Goal: Information Seeking & Learning: Learn about a topic

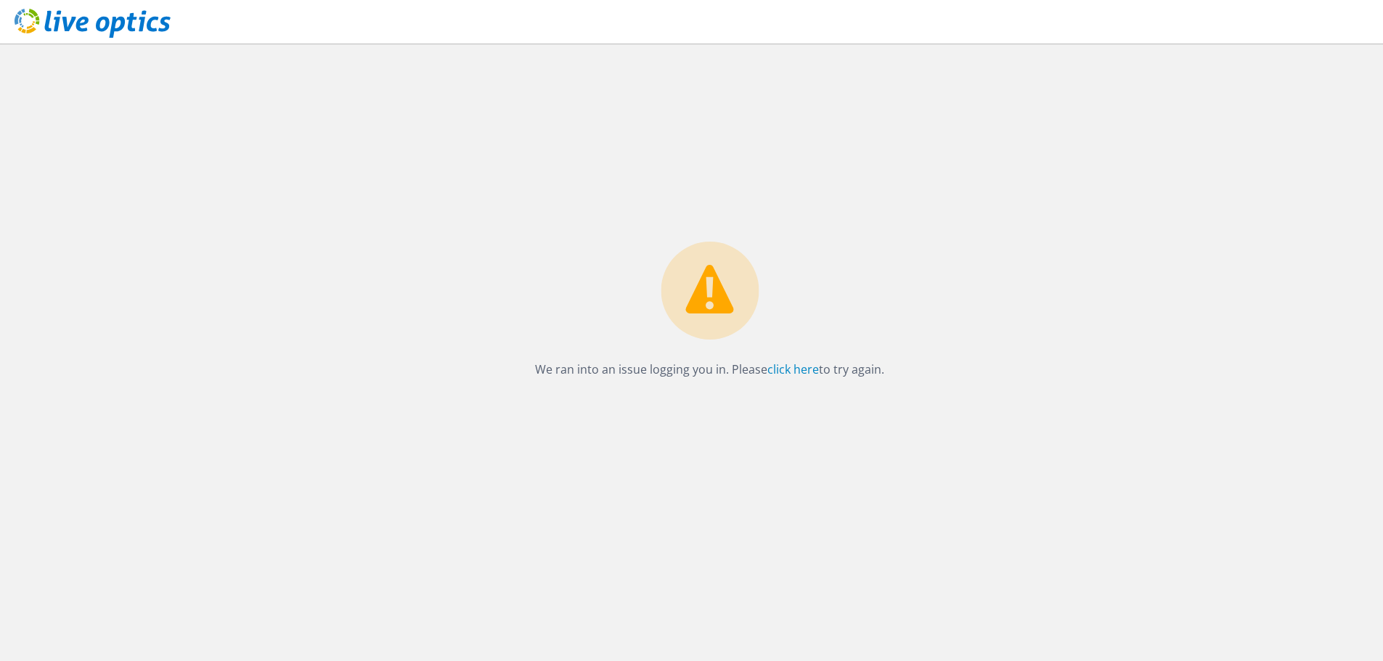
click at [121, 11] on icon at bounding box center [93, 24] width 156 height 30
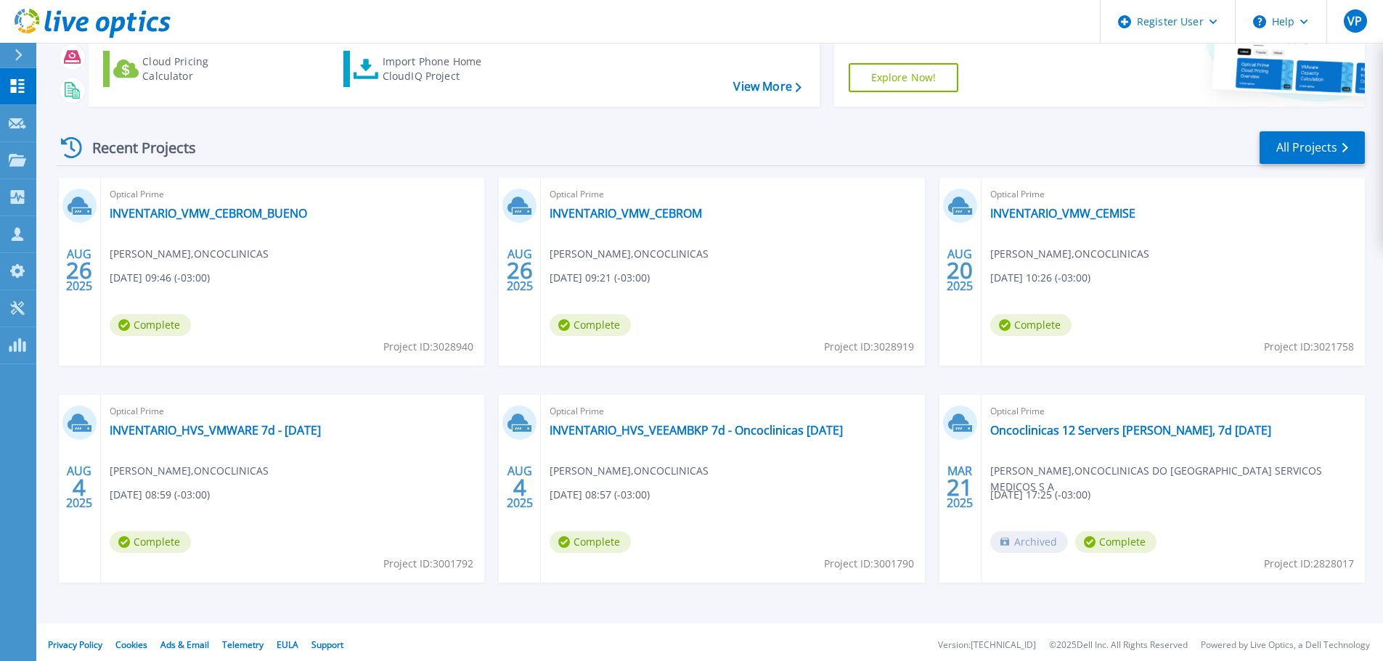
scroll to position [143, 0]
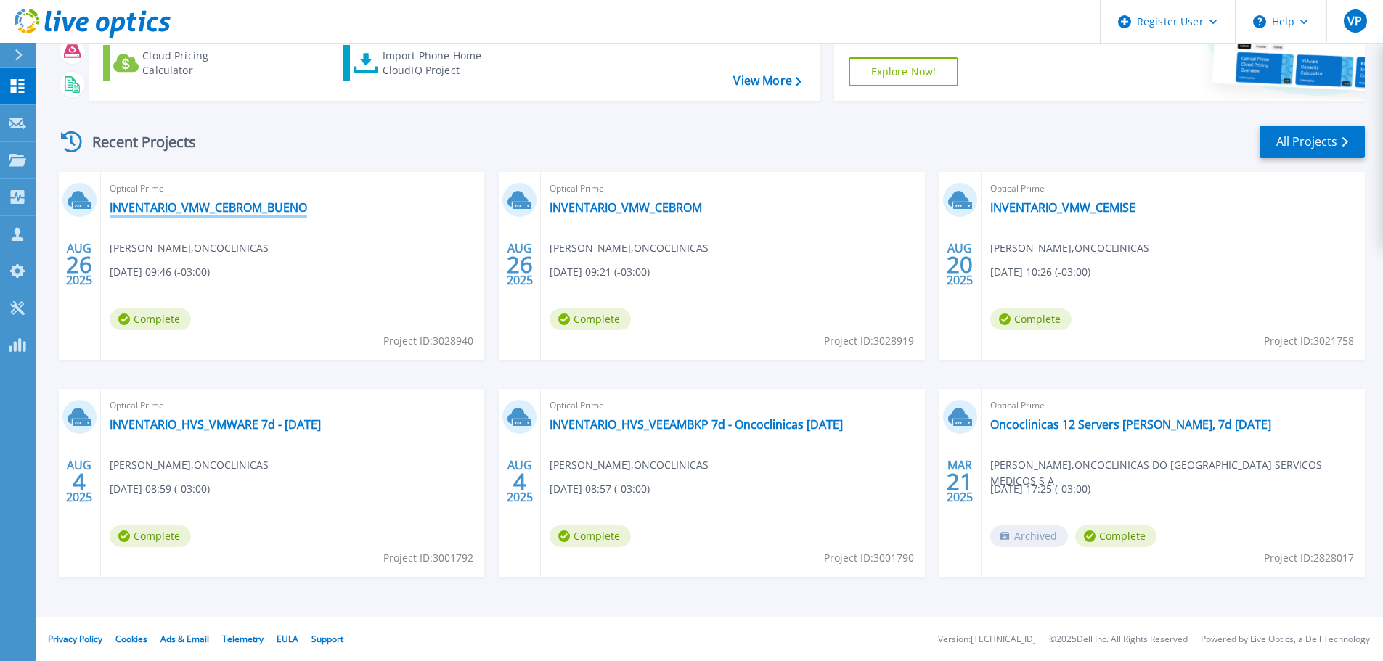
click at [239, 205] on link "INVENTARIO_VMW_CEBROM_BUENO" at bounding box center [208, 207] width 197 height 15
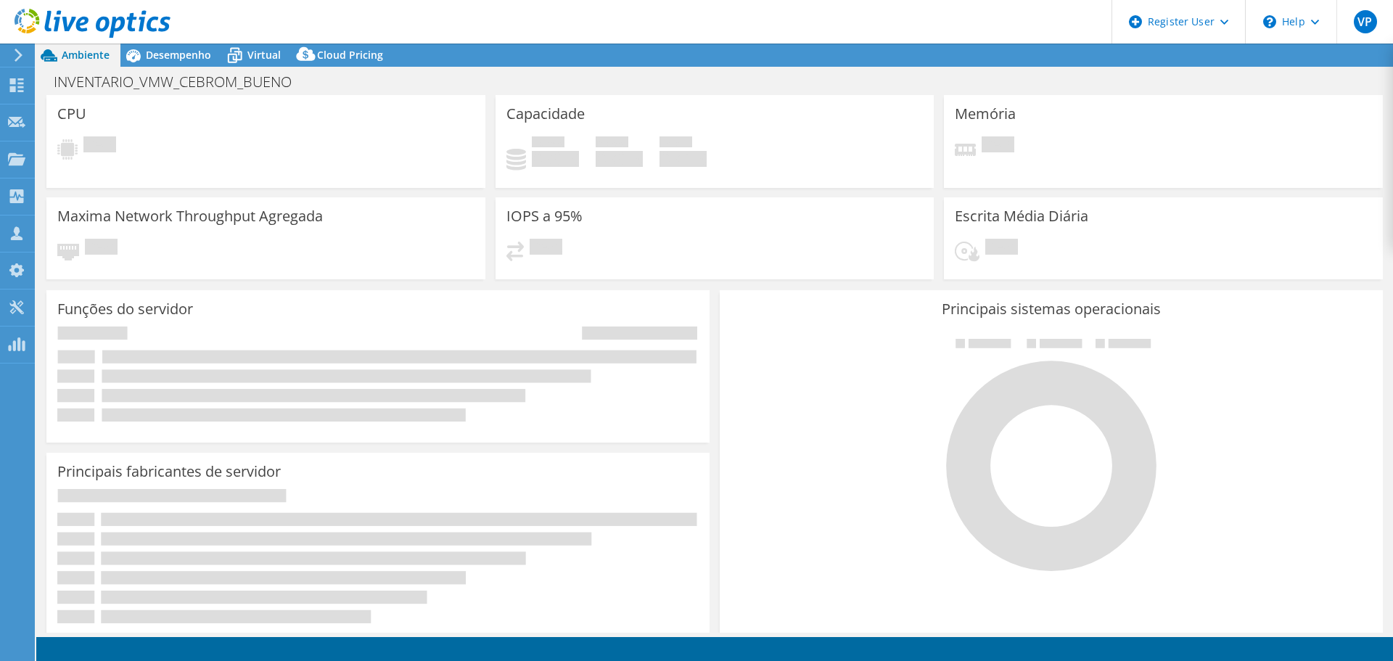
select select "USD"
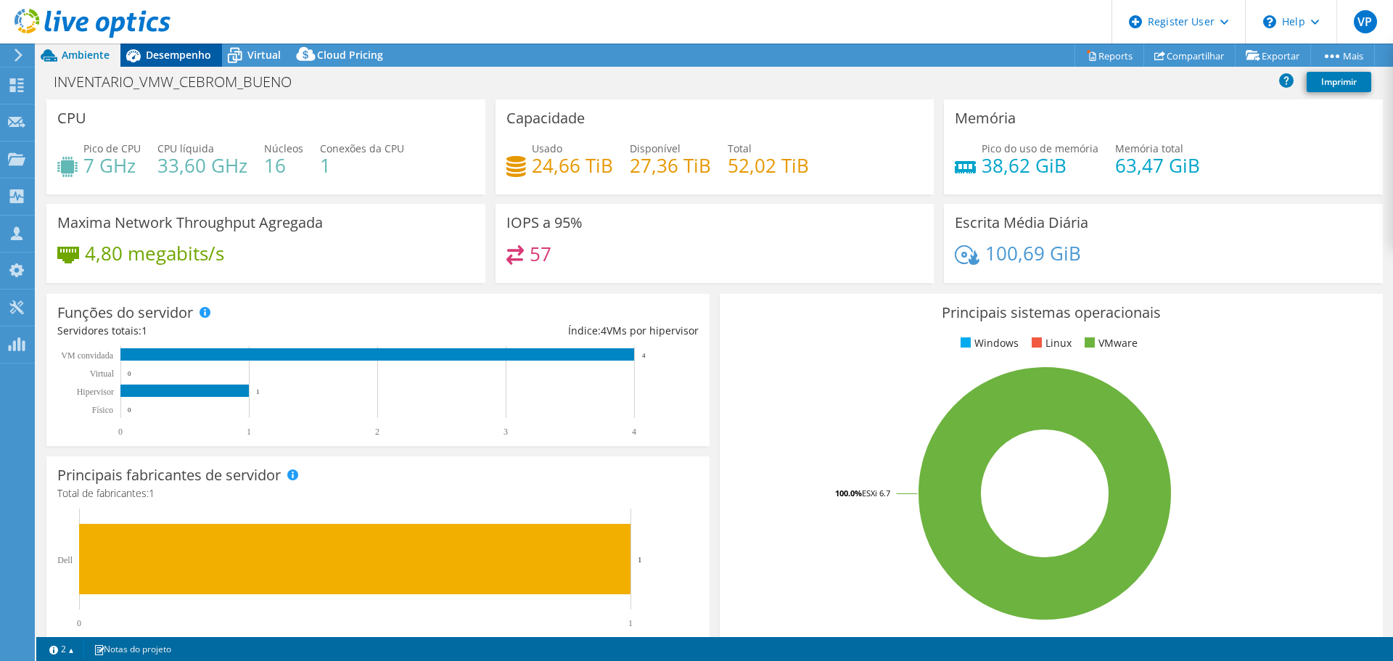
click at [192, 58] on span "Desempenho" at bounding box center [178, 55] width 65 height 14
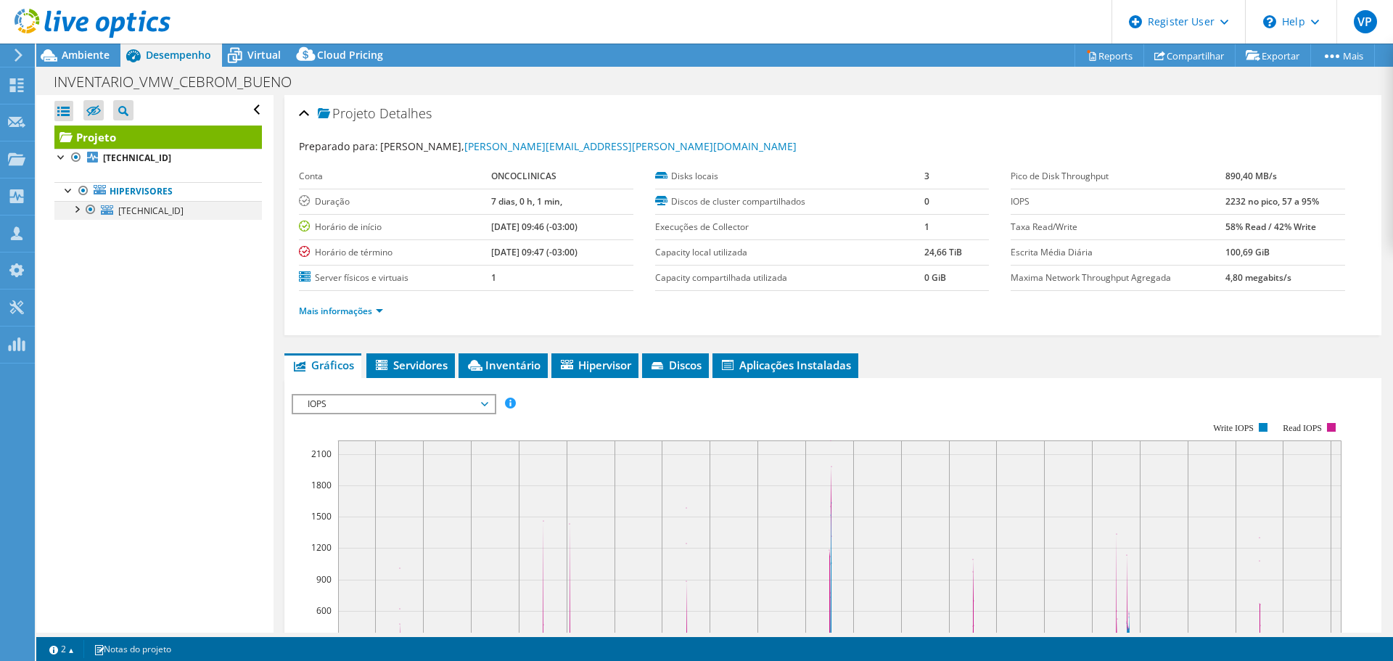
click at [80, 209] on div at bounding box center [76, 208] width 15 height 15
click at [74, 208] on div at bounding box center [76, 208] width 15 height 15
click at [29, 20] on icon at bounding box center [93, 24] width 156 height 30
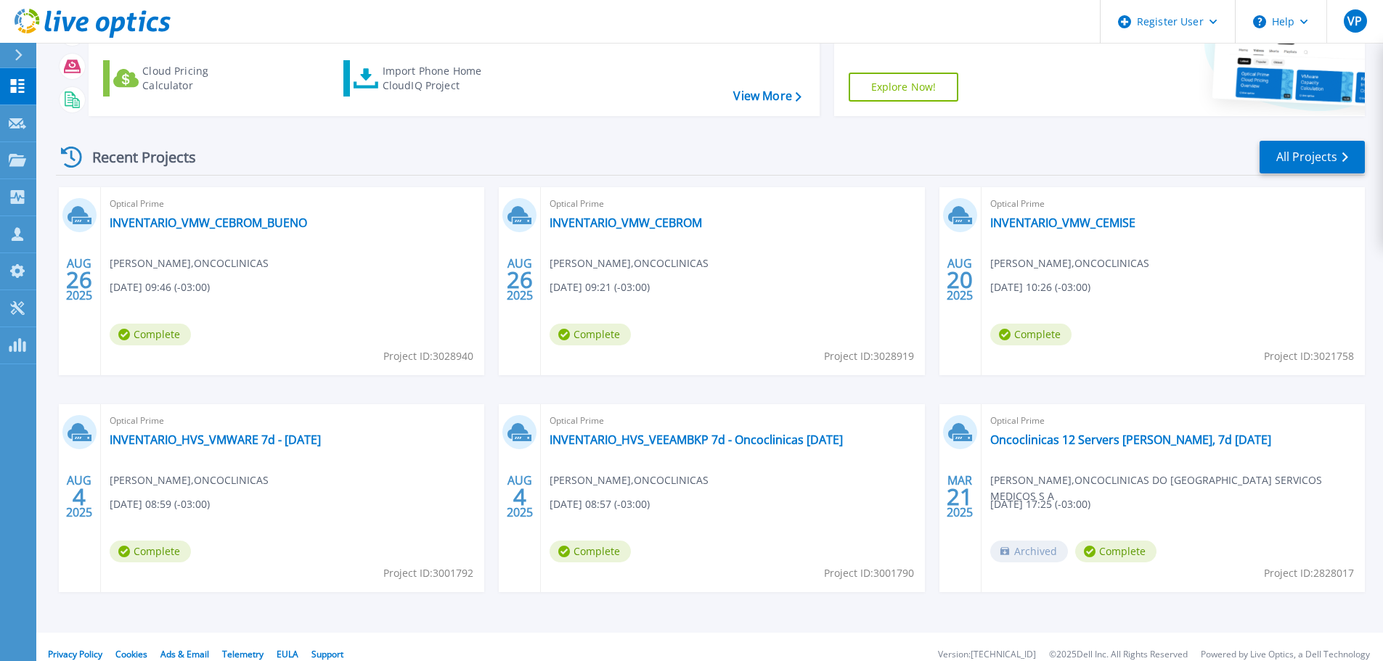
scroll to position [143, 0]
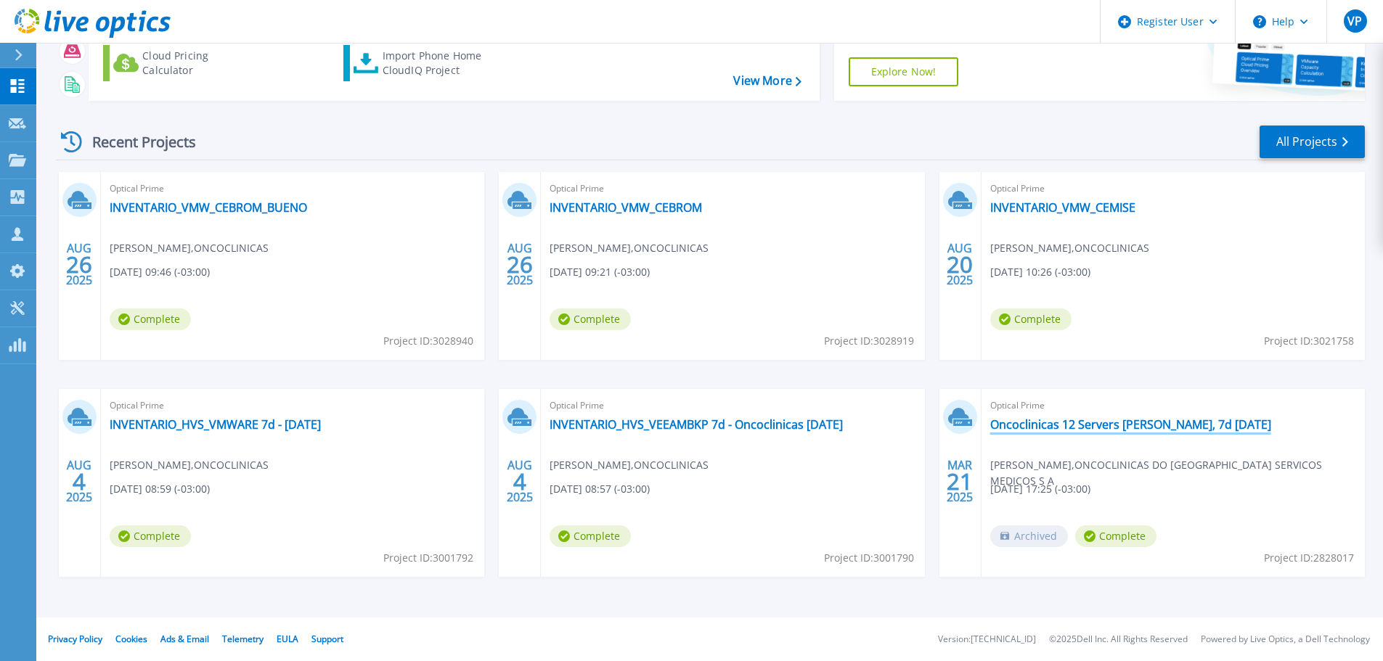
click at [1141, 422] on link "Oncoclinicas 12 Servers [PERSON_NAME], 7d [DATE]" at bounding box center [1130, 424] width 281 height 15
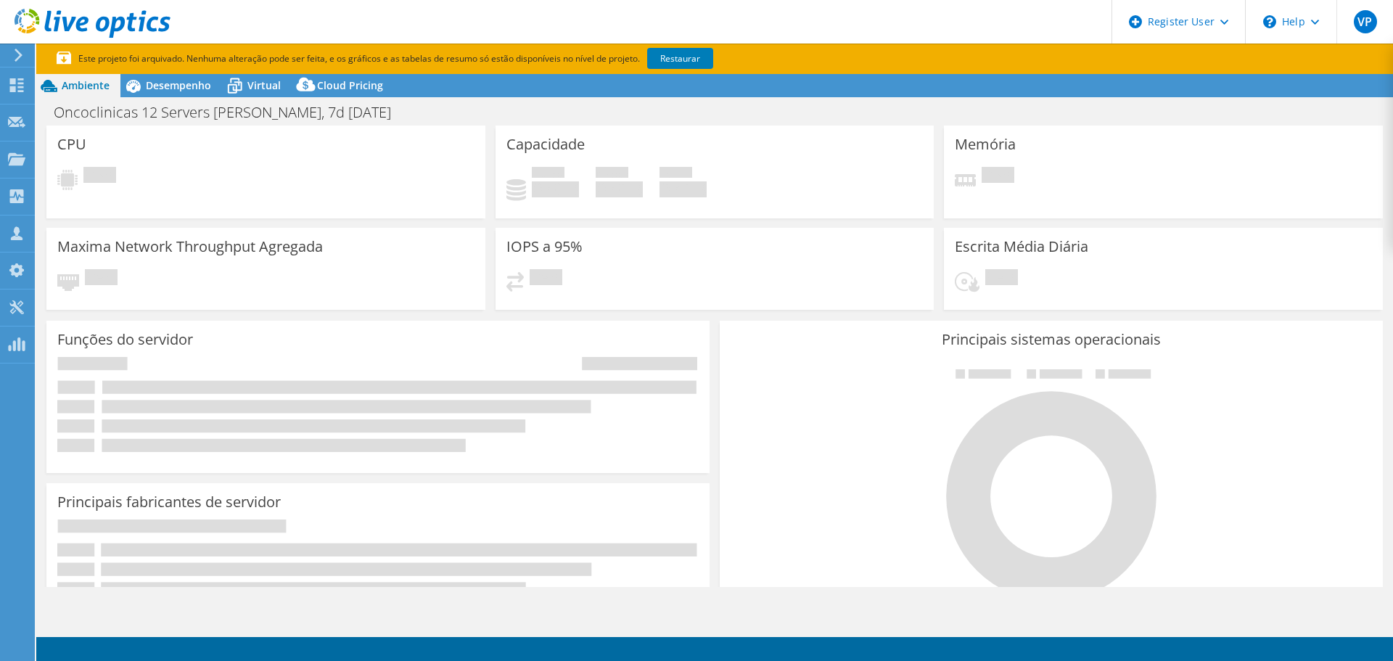
select select "USD"
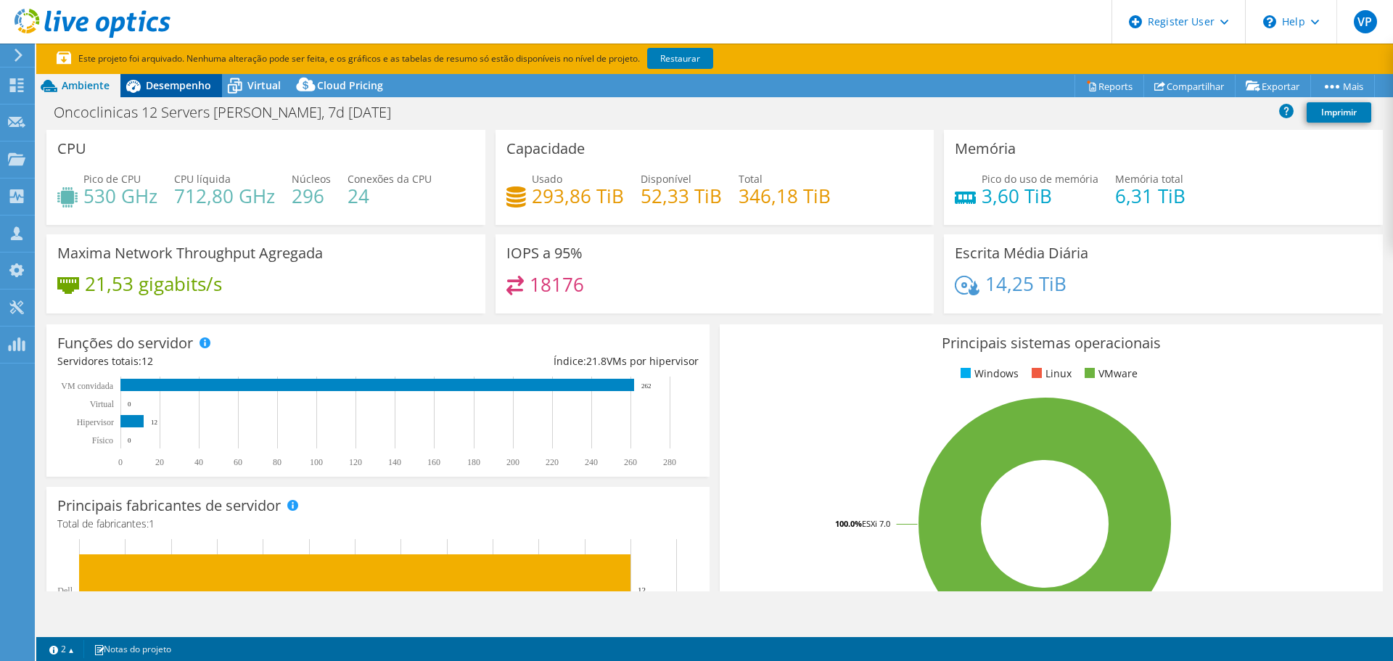
click at [172, 83] on span "Desempenho" at bounding box center [178, 85] width 65 height 14
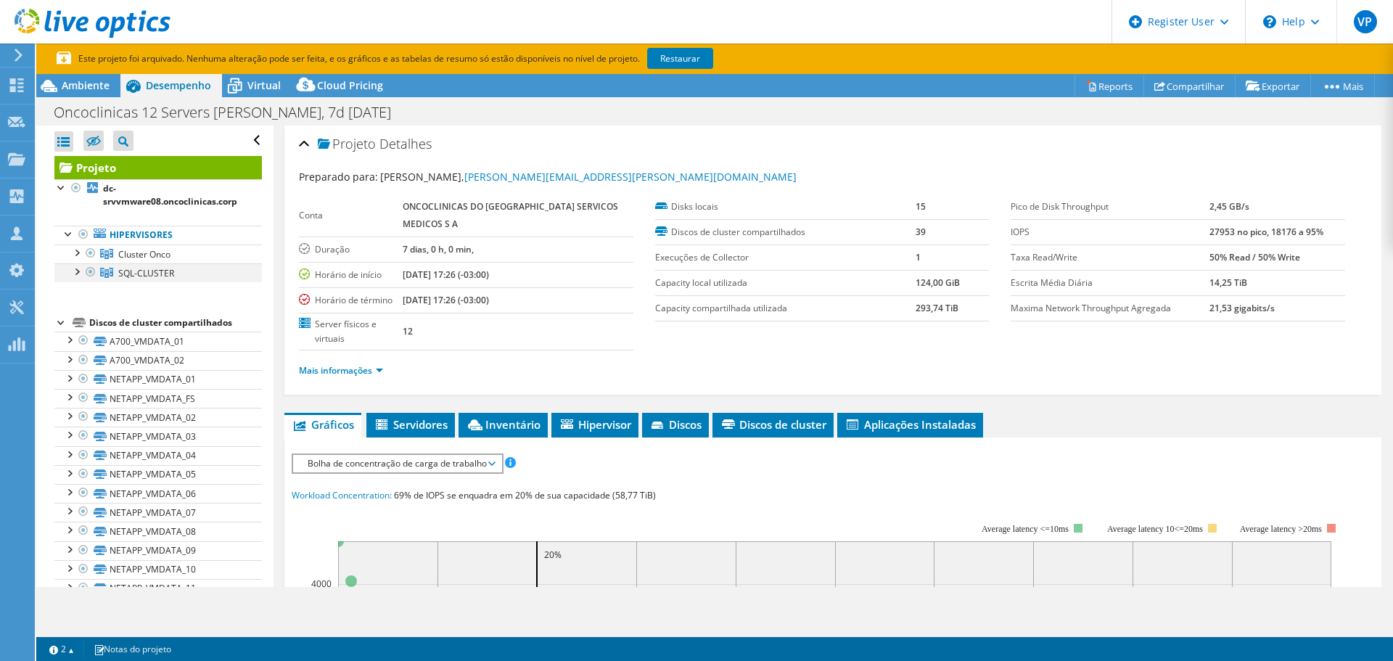
click at [75, 272] on div at bounding box center [76, 270] width 15 height 15
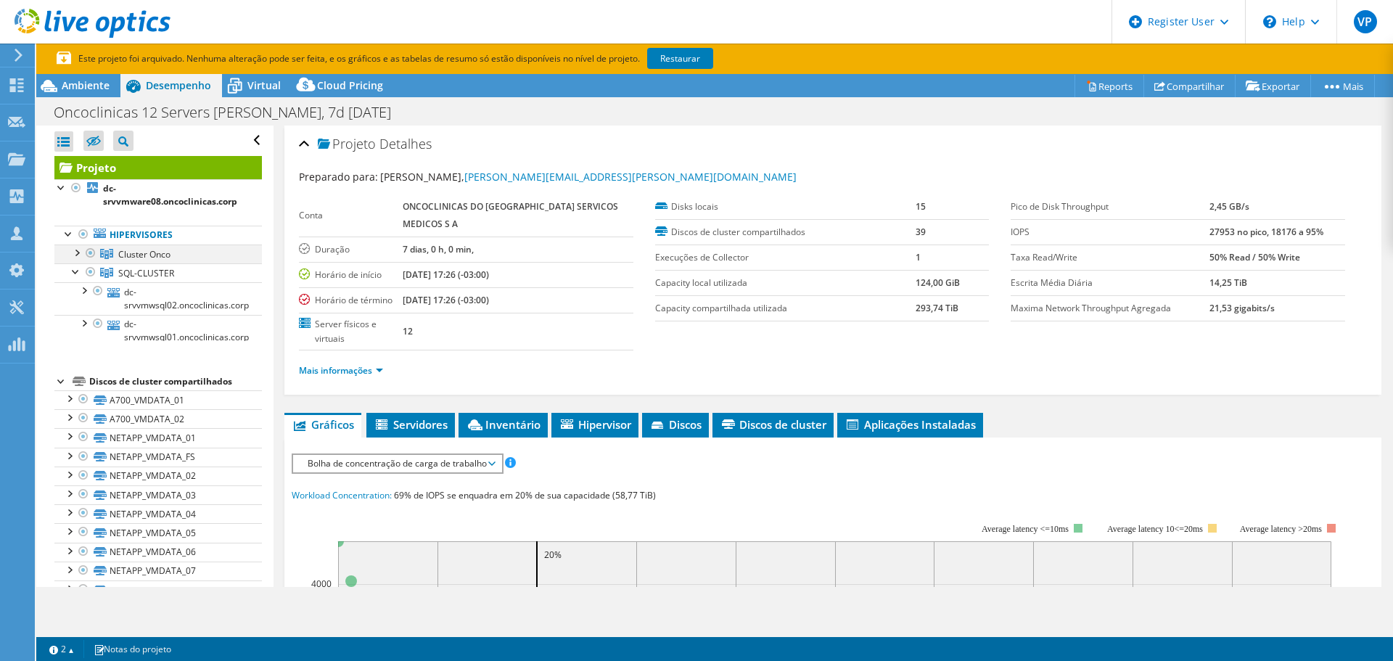
click at [75, 251] on div at bounding box center [76, 252] width 15 height 15
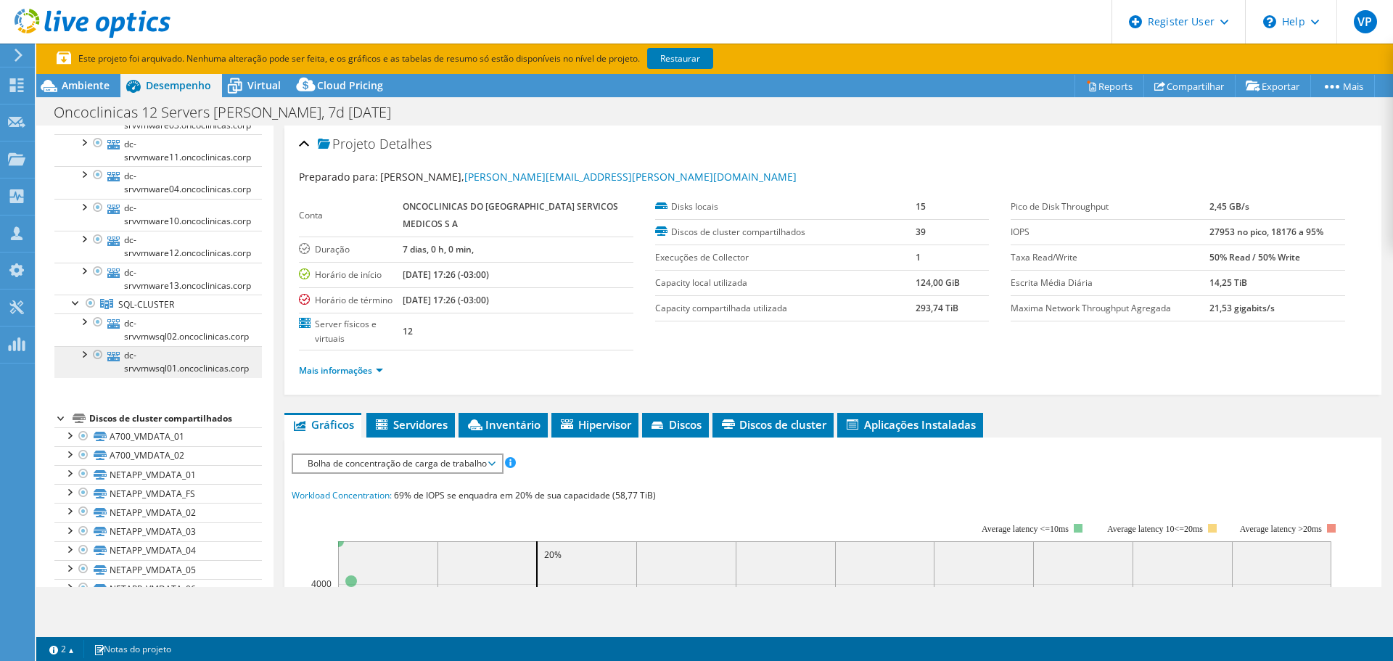
scroll to position [290, 0]
click at [80, 91] on span "Ambiente" at bounding box center [86, 85] width 48 height 14
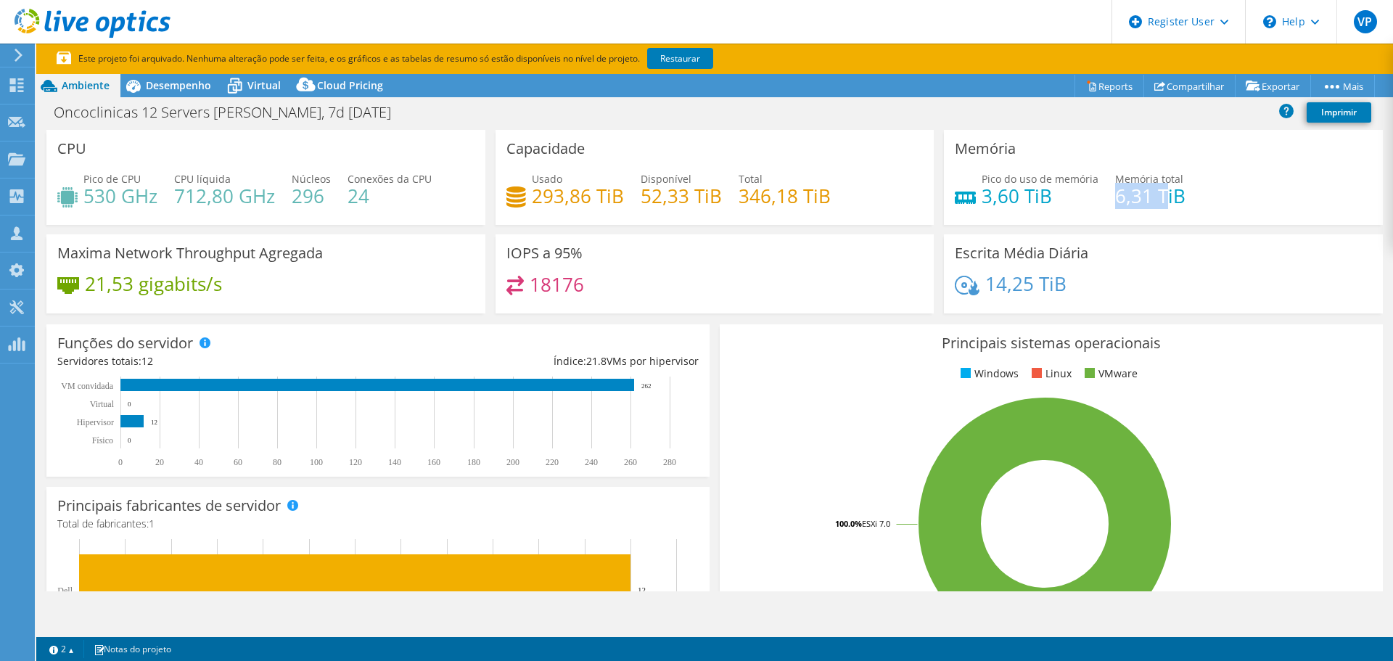
drag, startPoint x: 1109, startPoint y: 199, endPoint x: 1158, endPoint y: 204, distance: 48.9
click at [1158, 204] on h4 "6,31 TiB" at bounding box center [1151, 196] width 70 height 16
drag, startPoint x: 976, startPoint y: 193, endPoint x: 1044, endPoint y: 197, distance: 68.4
click at [1044, 197] on h4 "3,60 TiB" at bounding box center [1040, 196] width 117 height 16
drag, startPoint x: 97, startPoint y: 197, endPoint x: 274, endPoint y: 202, distance: 177.9
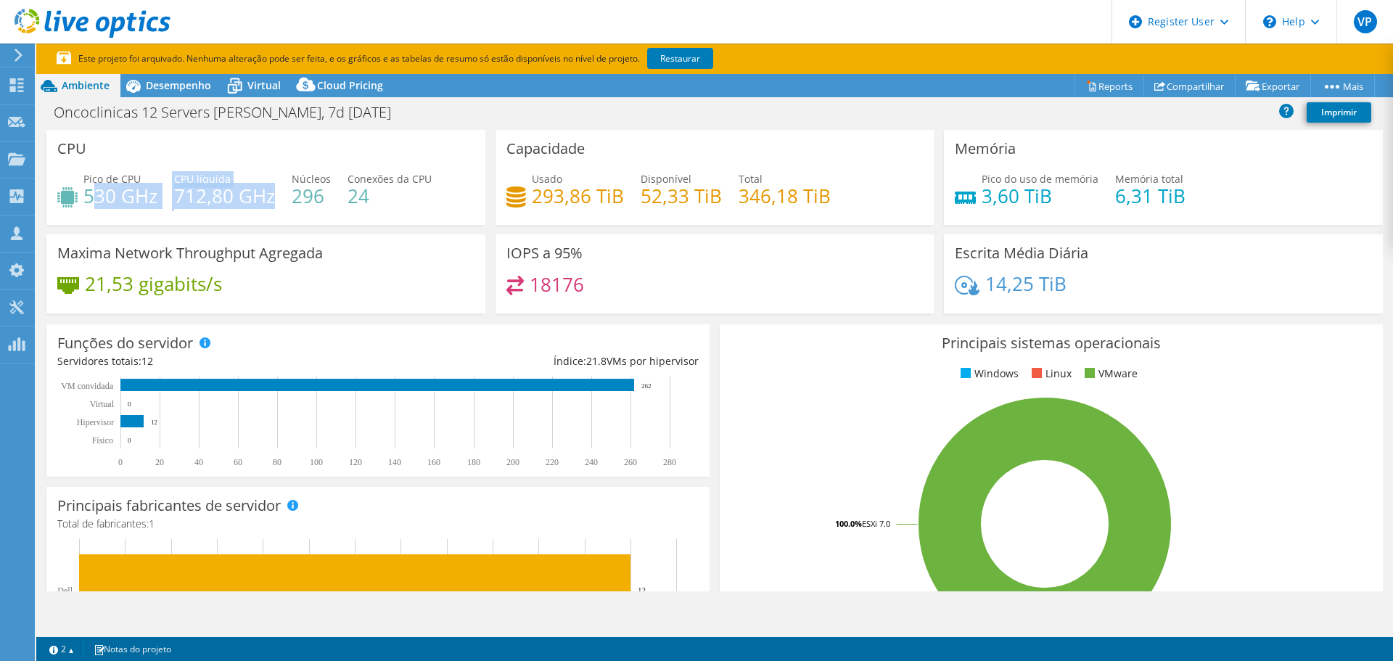
click at [271, 202] on div "Pico de CPU 530 GHz CPU líquida 712,80 GHz Núcleos 296 Conexões da CPU 24" at bounding box center [265, 194] width 417 height 47
click at [316, 195] on h4 "296" at bounding box center [311, 196] width 39 height 16
drag, startPoint x: 92, startPoint y: 192, endPoint x: 146, endPoint y: 199, distance: 54.1
click at [146, 199] on h4 "530 GHz" at bounding box center [120, 196] width 74 height 16
drag, startPoint x: 176, startPoint y: 197, endPoint x: 200, endPoint y: 196, distance: 23.2
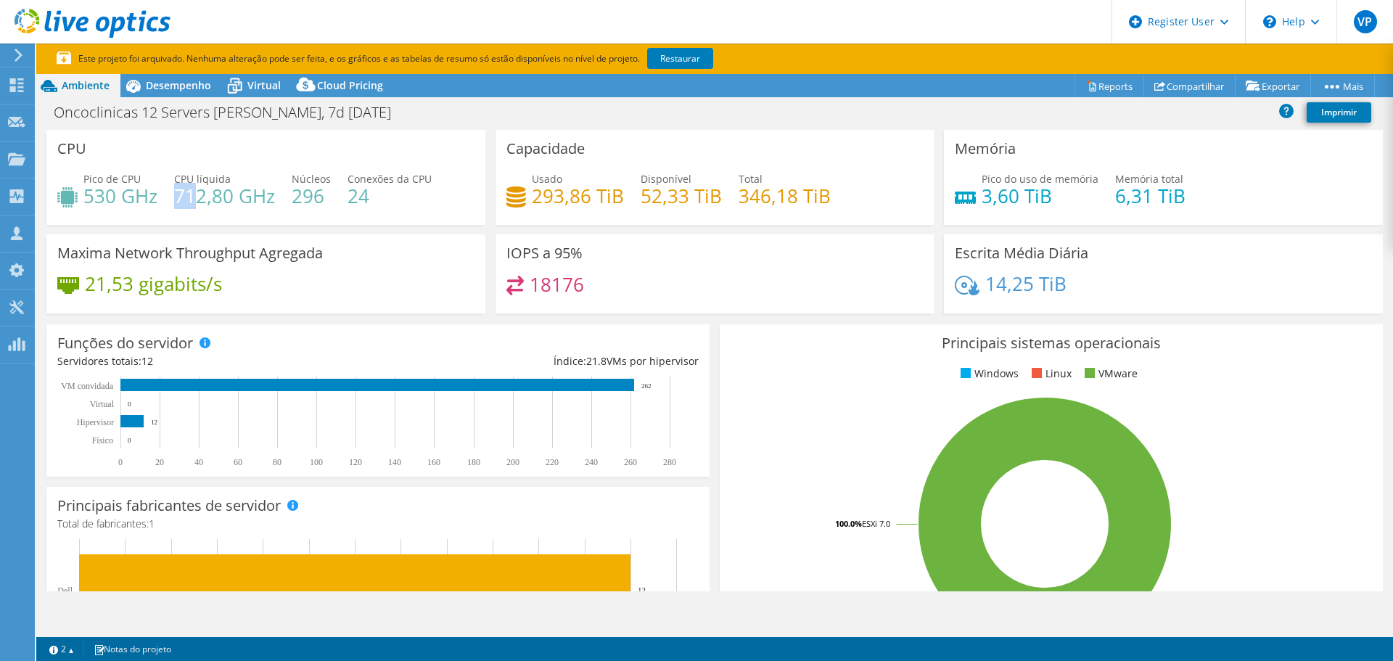
click at [200, 196] on h4 "712,80 GHz" at bounding box center [224, 196] width 101 height 16
click at [269, 194] on h4 "712,80 GHz" at bounding box center [224, 196] width 101 height 16
drag, startPoint x: 290, startPoint y: 196, endPoint x: 323, endPoint y: 198, distance: 32.7
click at [323, 198] on div "Pico de CPU 530 GHz CPU líquida 712,80 GHz Núcleos 296 Conexões da CPU 24" at bounding box center [265, 194] width 417 height 47
click at [496, 361] on div "Índice: 21.8 VMs por hipervisor" at bounding box center [538, 361] width 321 height 16
